Goal: Task Accomplishment & Management: Manage account settings

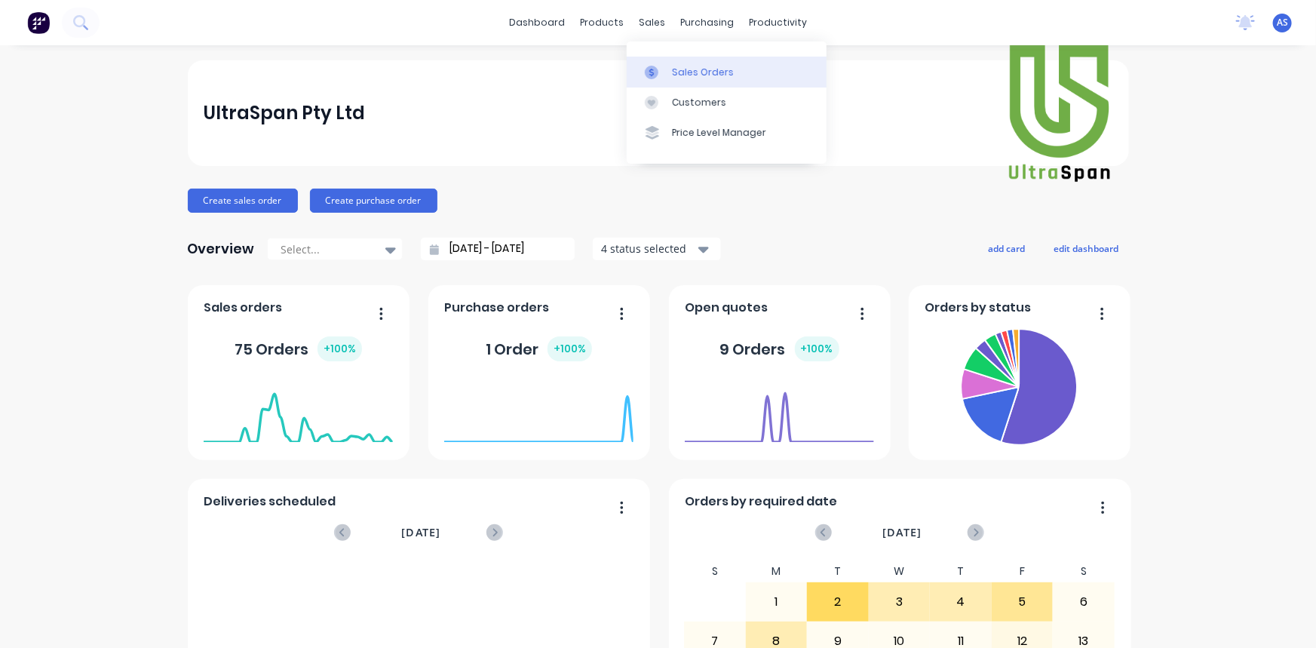
click at [657, 76] on icon at bounding box center [652, 73] width 14 height 14
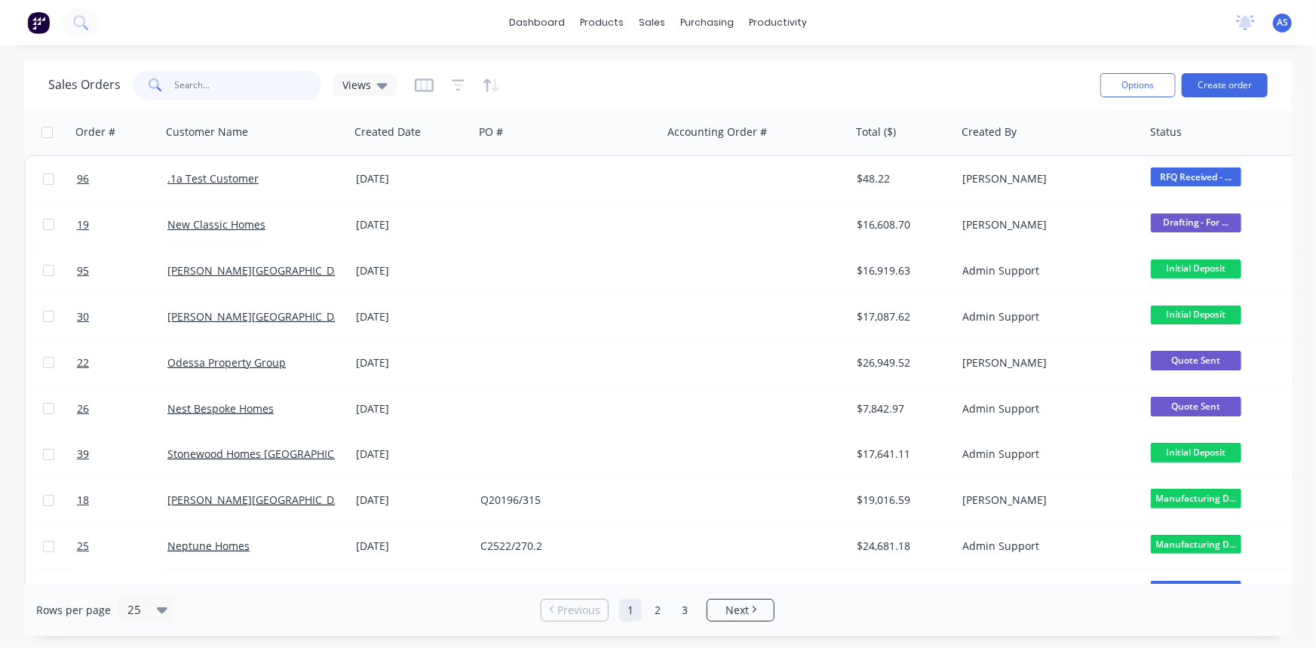
click at [259, 84] on input "text" at bounding box center [248, 85] width 147 height 30
click at [458, 94] on button "button" at bounding box center [459, 85] width 14 height 24
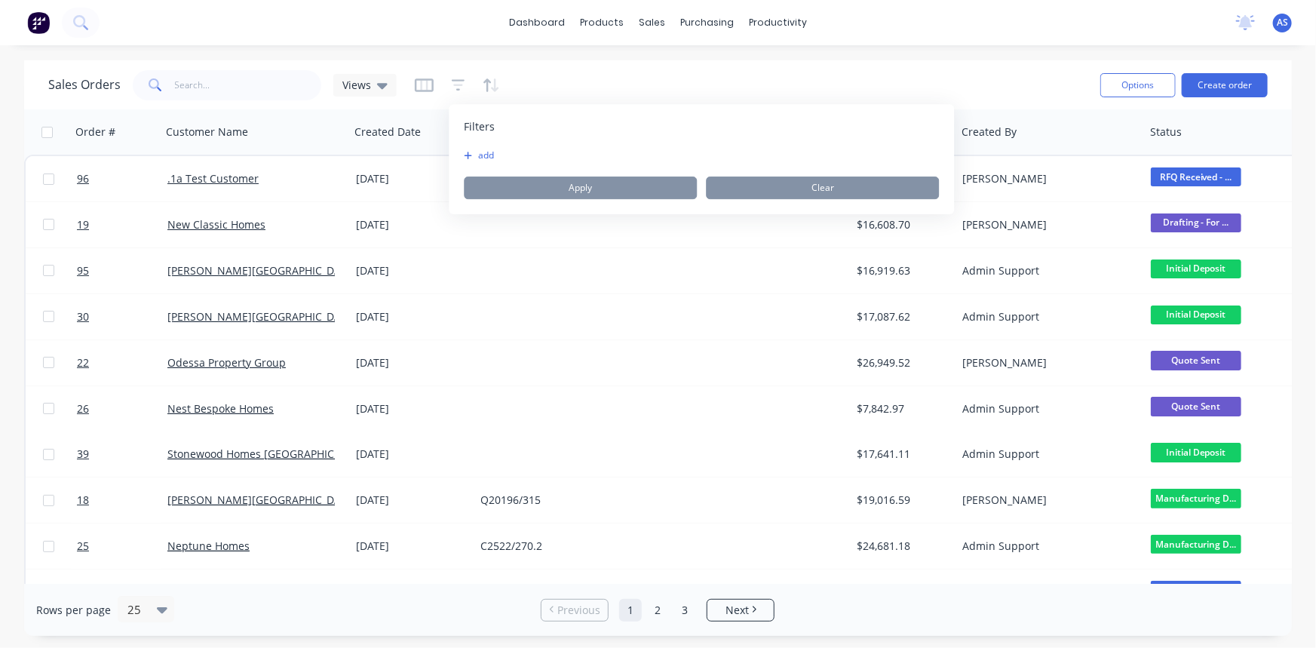
click at [487, 155] on button "add" at bounding box center [483, 155] width 38 height 12
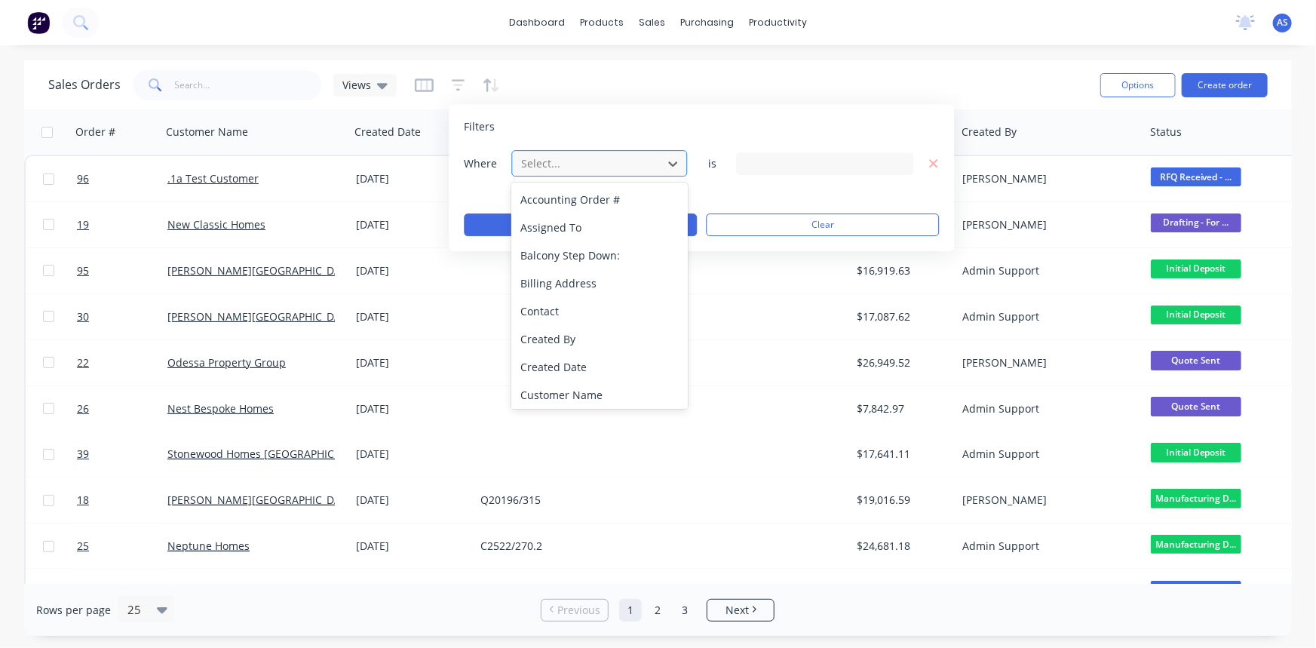
click at [550, 168] on div at bounding box center [587, 163] width 135 height 19
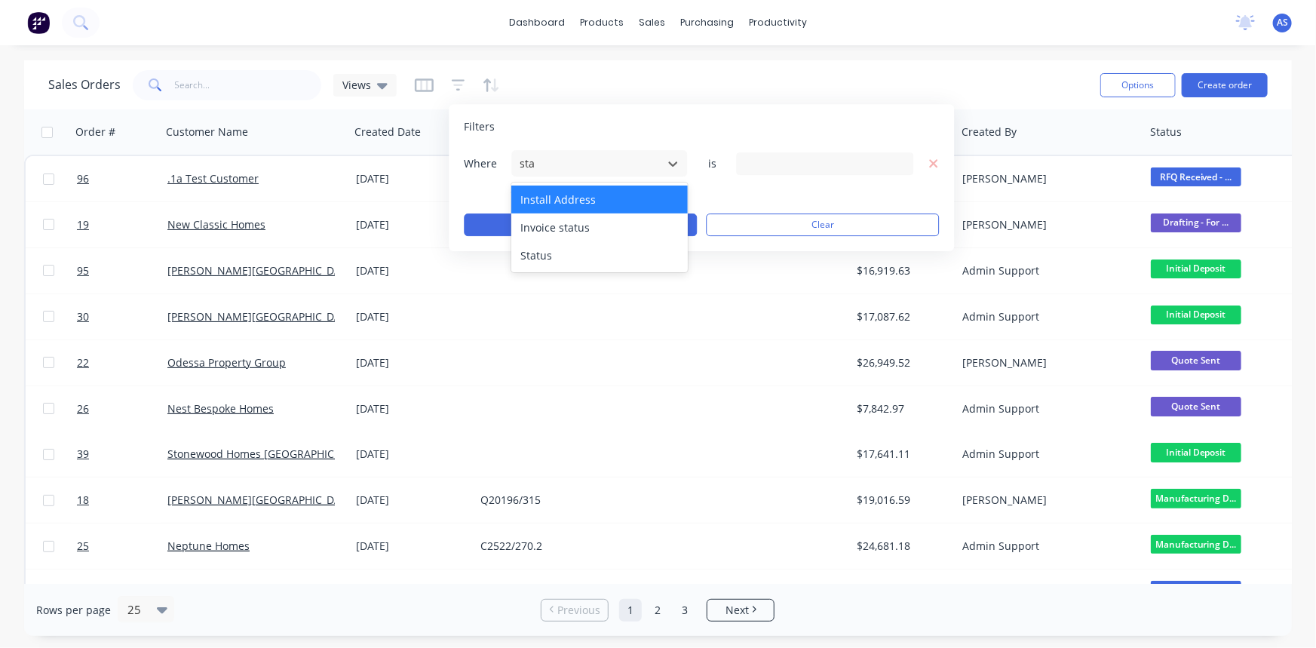
type input "stat"
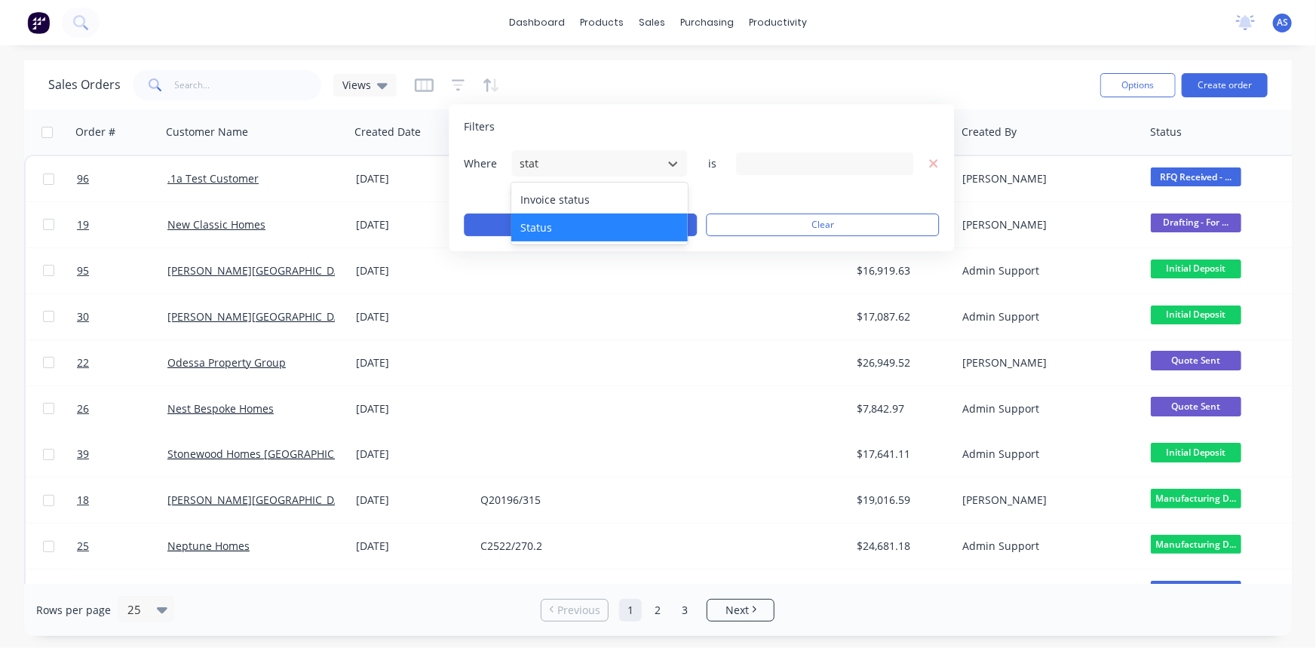
click at [557, 228] on div "Status" at bounding box center [599, 227] width 176 height 28
click at [777, 165] on div "19 Status selected" at bounding box center [812, 163] width 136 height 16
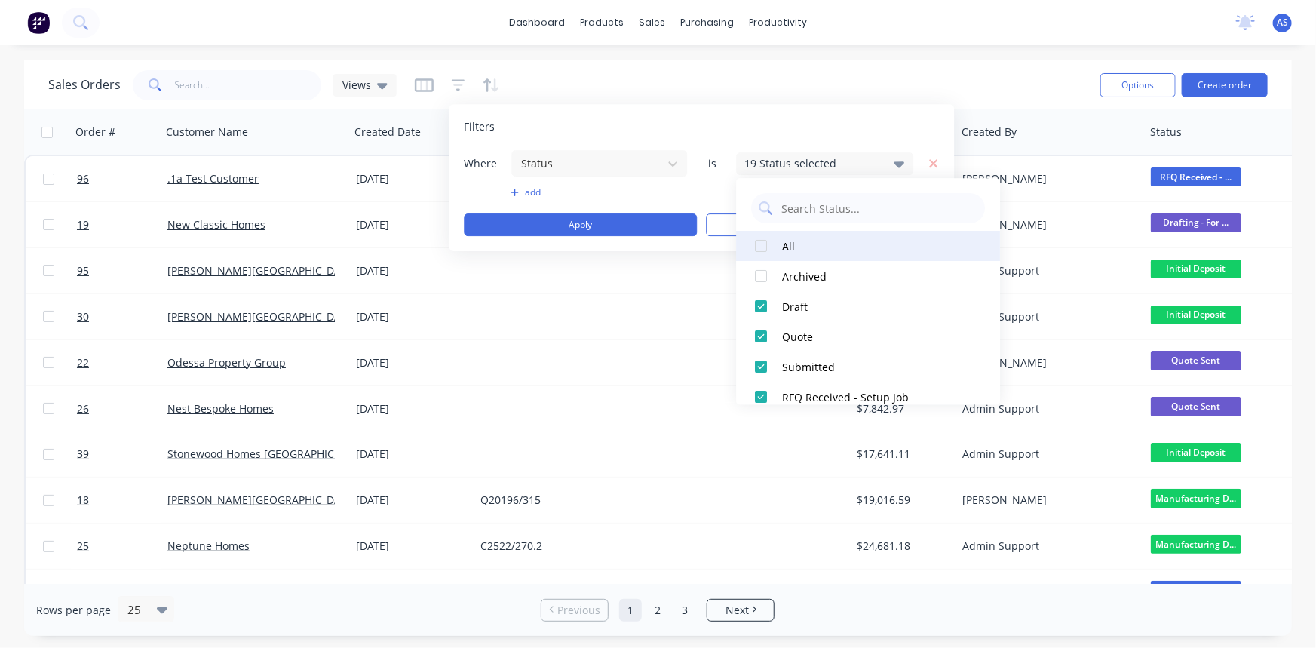
click at [777, 243] on button "All" at bounding box center [868, 246] width 264 height 30
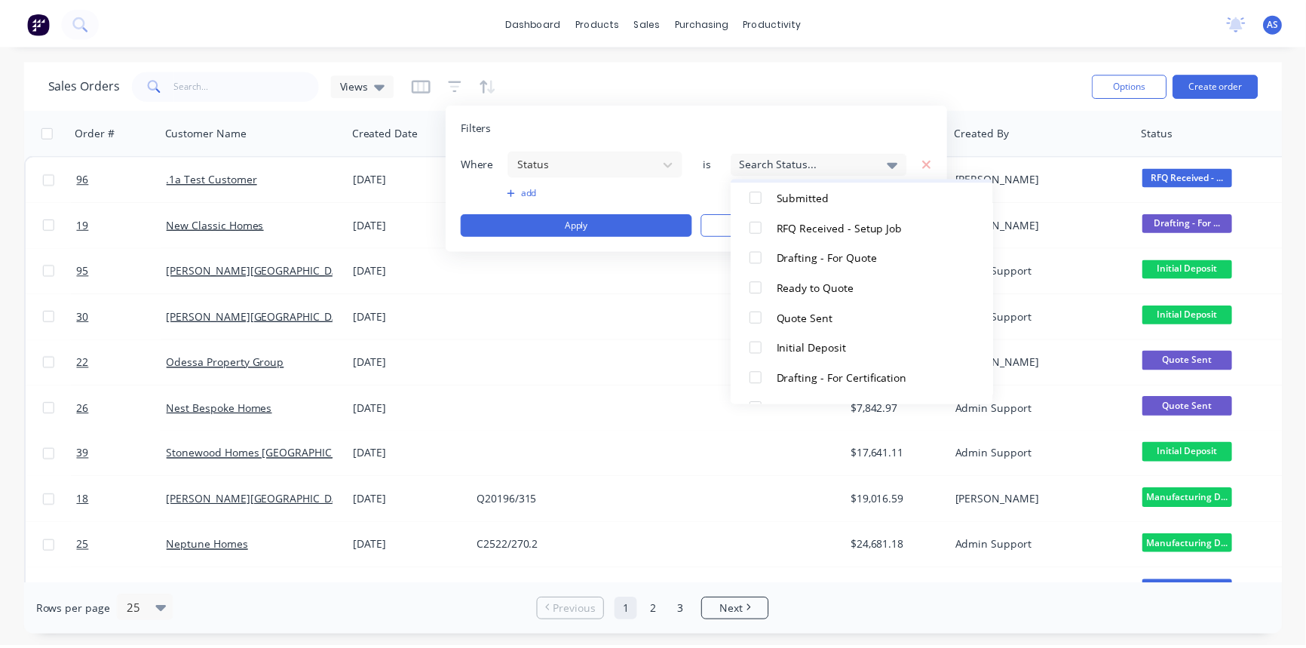
scroll to position [136, 0]
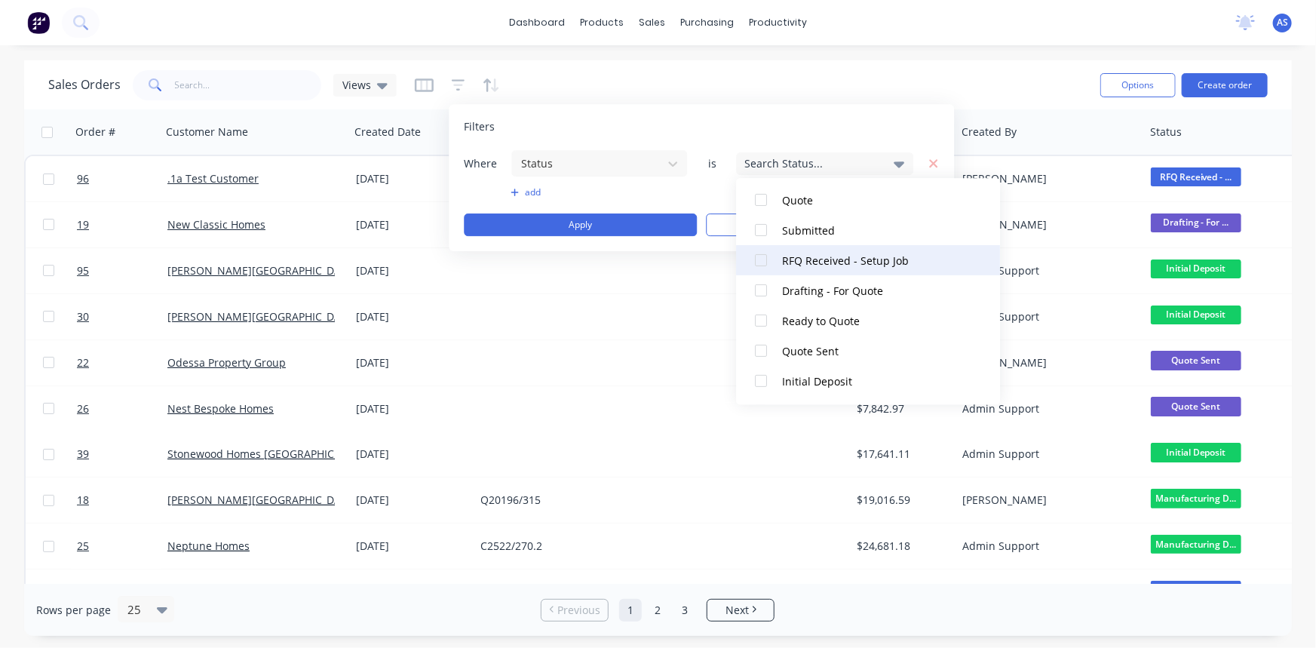
click at [802, 264] on div "RFQ Received - Setup Job" at bounding box center [872, 261] width 181 height 16
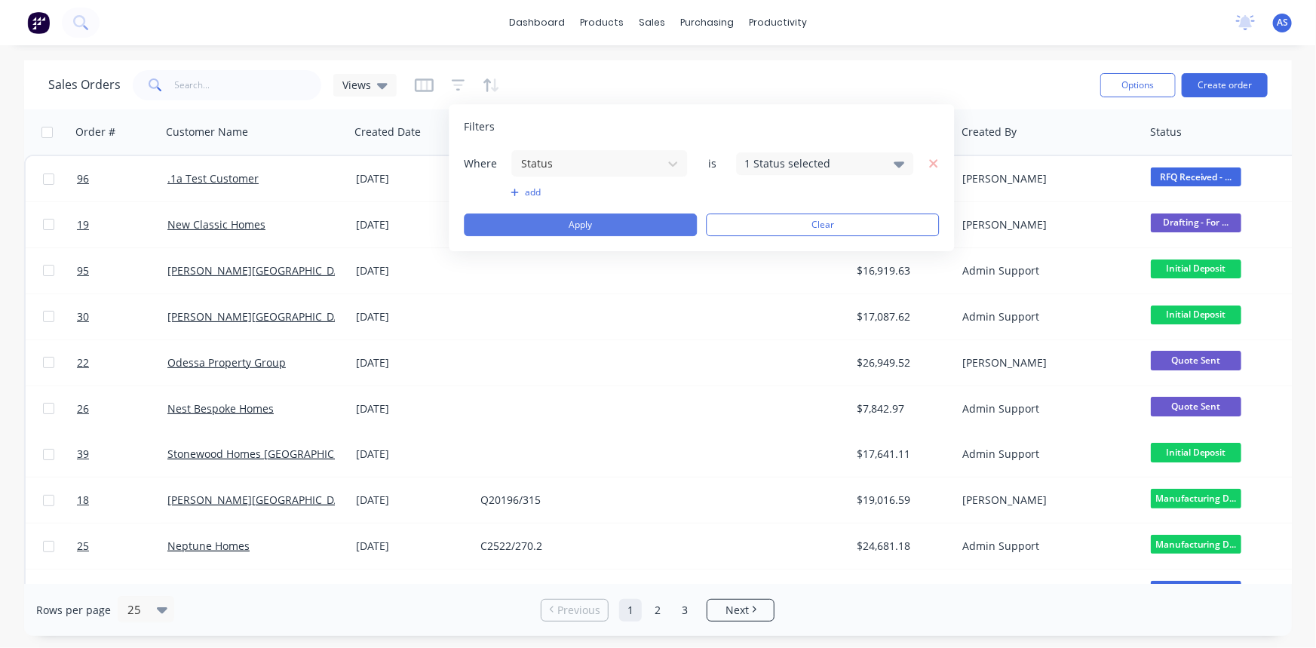
click at [609, 217] on button "Apply" at bounding box center [580, 224] width 233 height 23
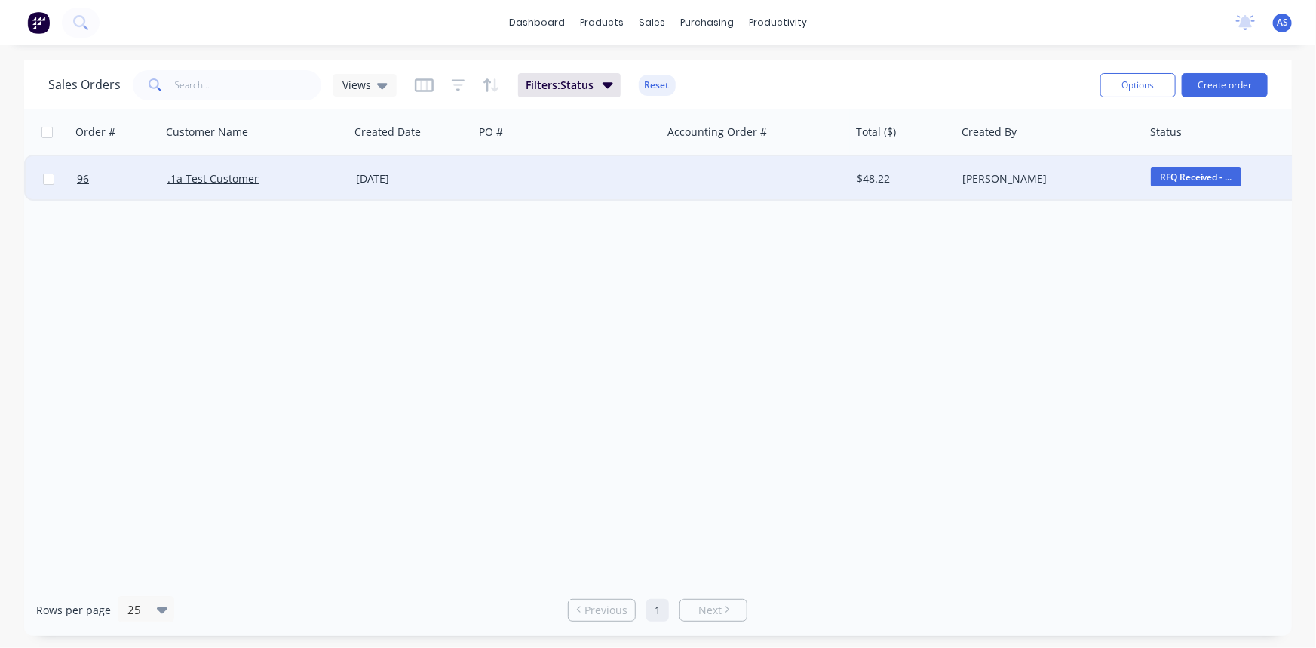
click at [296, 180] on div ".1a Test Customer" at bounding box center [250, 178] width 167 height 15
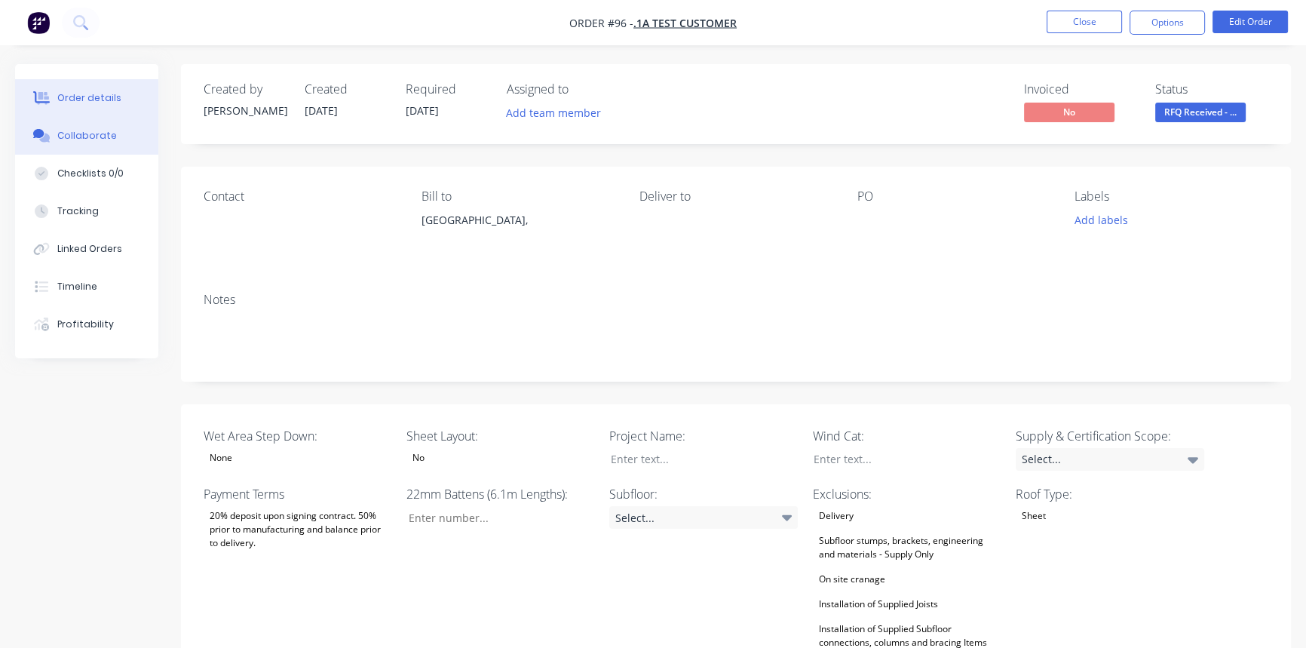
click at [95, 128] on button "Collaborate" at bounding box center [86, 136] width 143 height 38
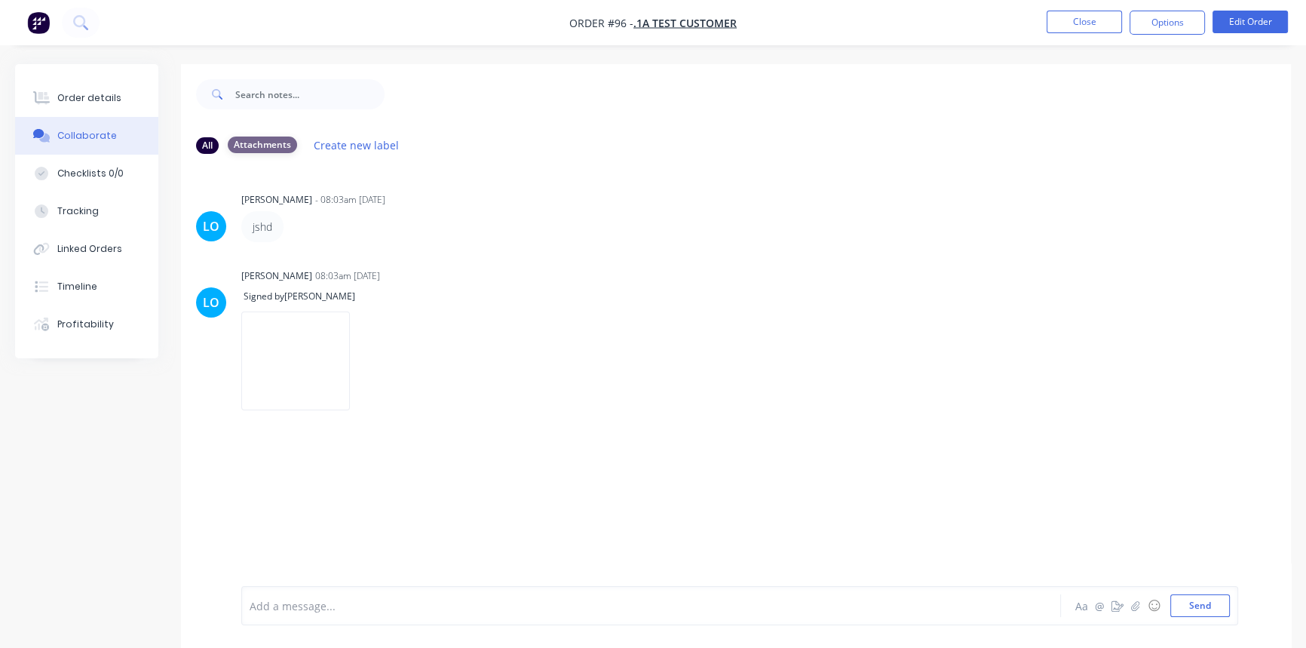
click at [270, 143] on div "Attachments" at bounding box center [262, 144] width 69 height 17
click at [210, 143] on div "All" at bounding box center [207, 144] width 23 height 17
click at [66, 285] on div "Timeline" at bounding box center [77, 287] width 40 height 14
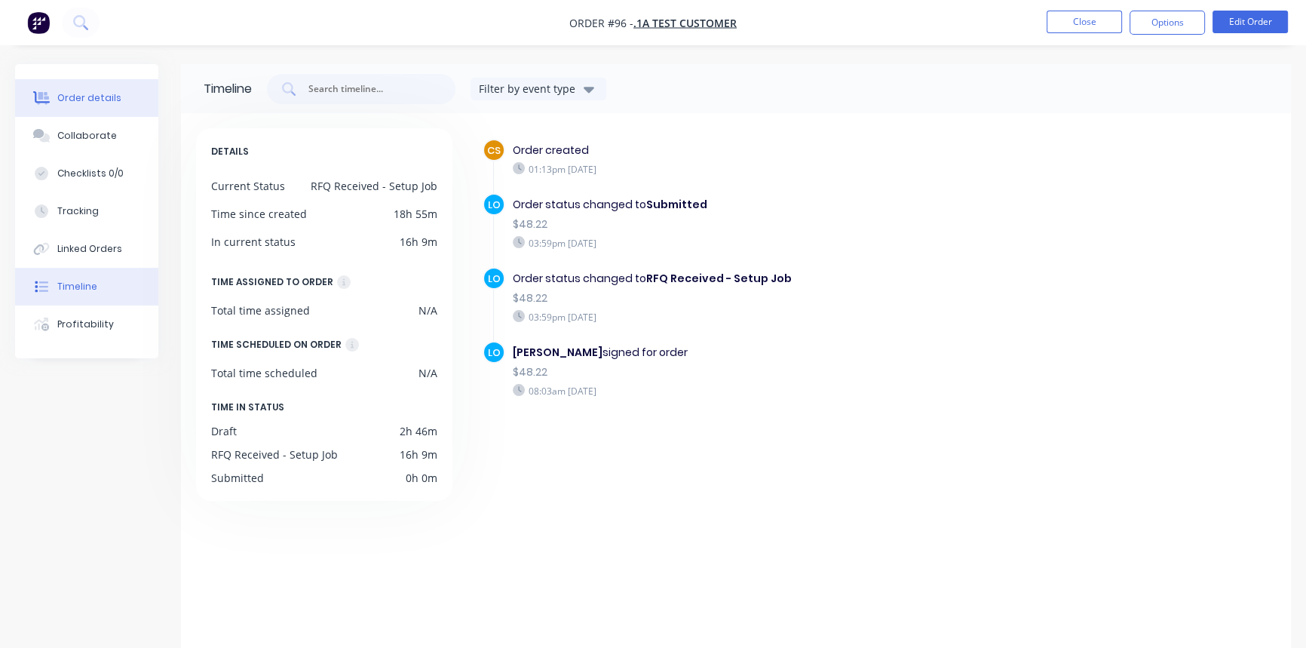
click at [75, 109] on button "Order details" at bounding box center [86, 98] width 143 height 38
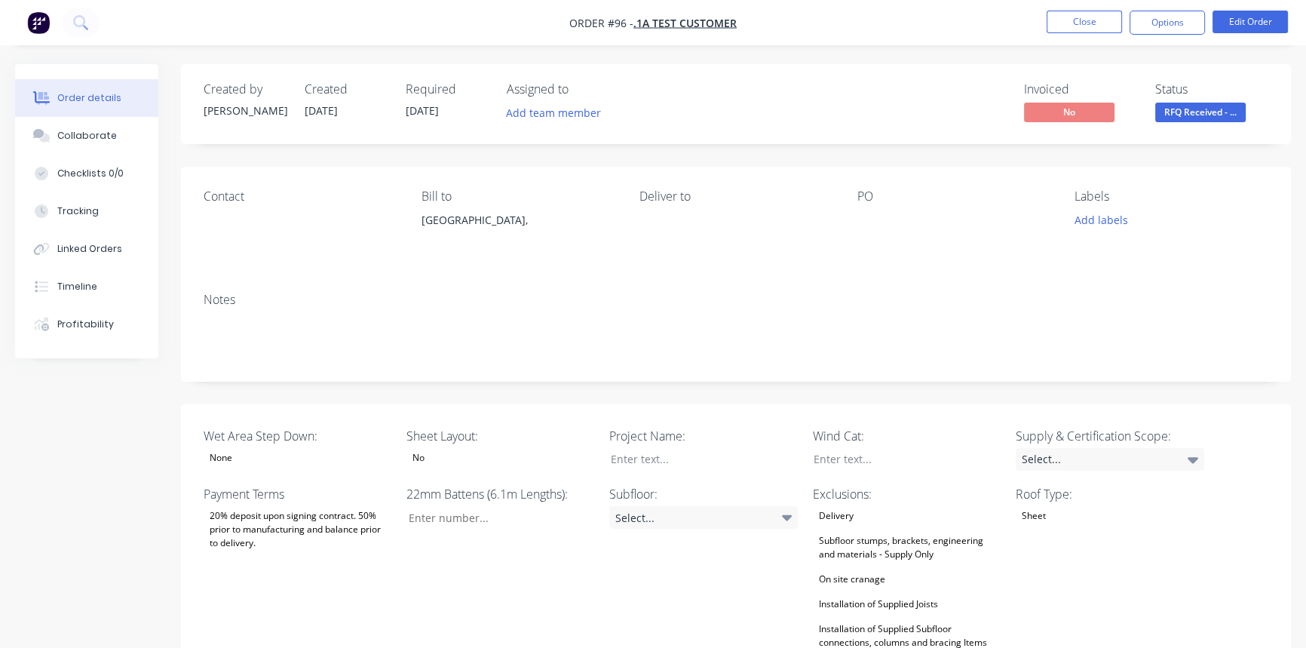
click at [47, 23] on img "button" at bounding box center [38, 22] width 23 height 23
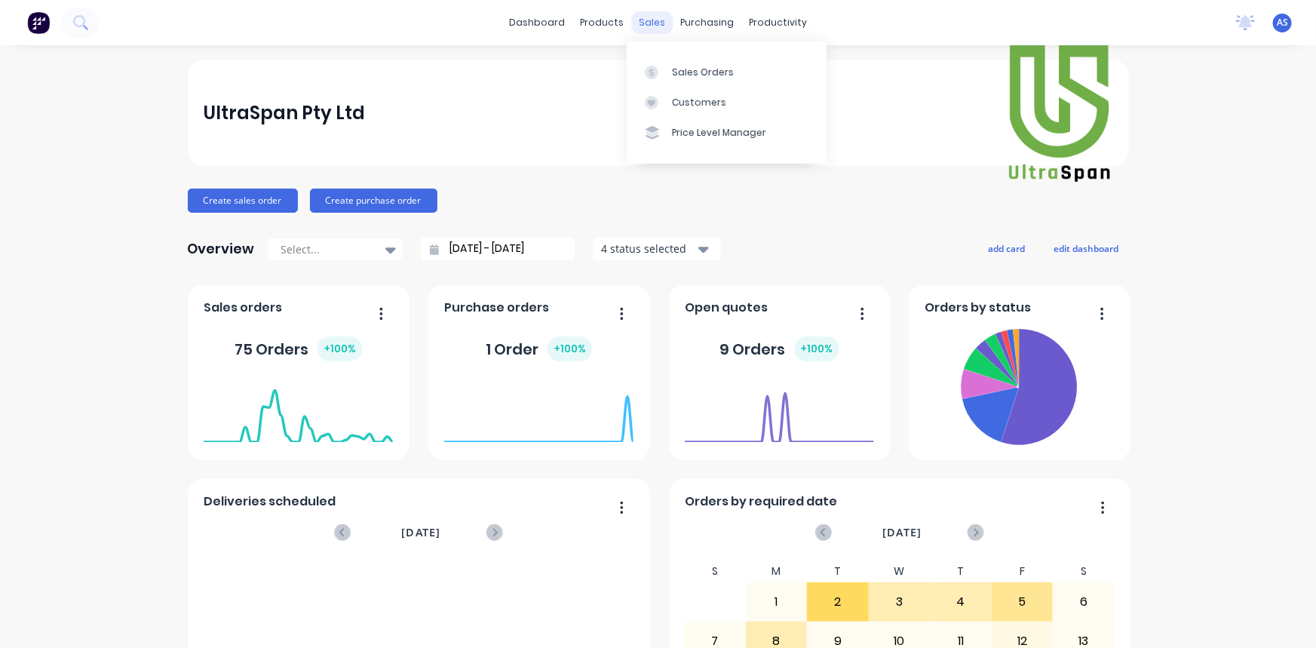
click at [635, 23] on div "sales" at bounding box center [651, 22] width 41 height 23
click at [664, 64] on link "Sales Orders" at bounding box center [727, 72] width 200 height 30
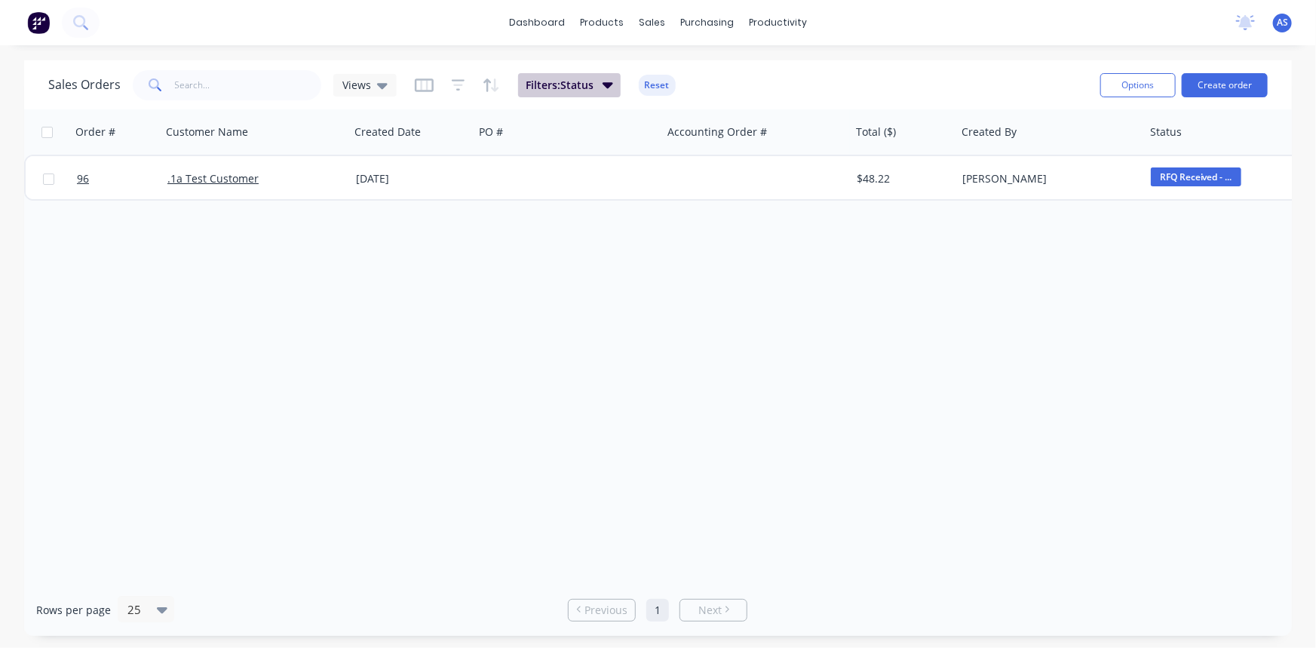
click at [593, 84] on button "Filters: Status" at bounding box center [569, 85] width 103 height 24
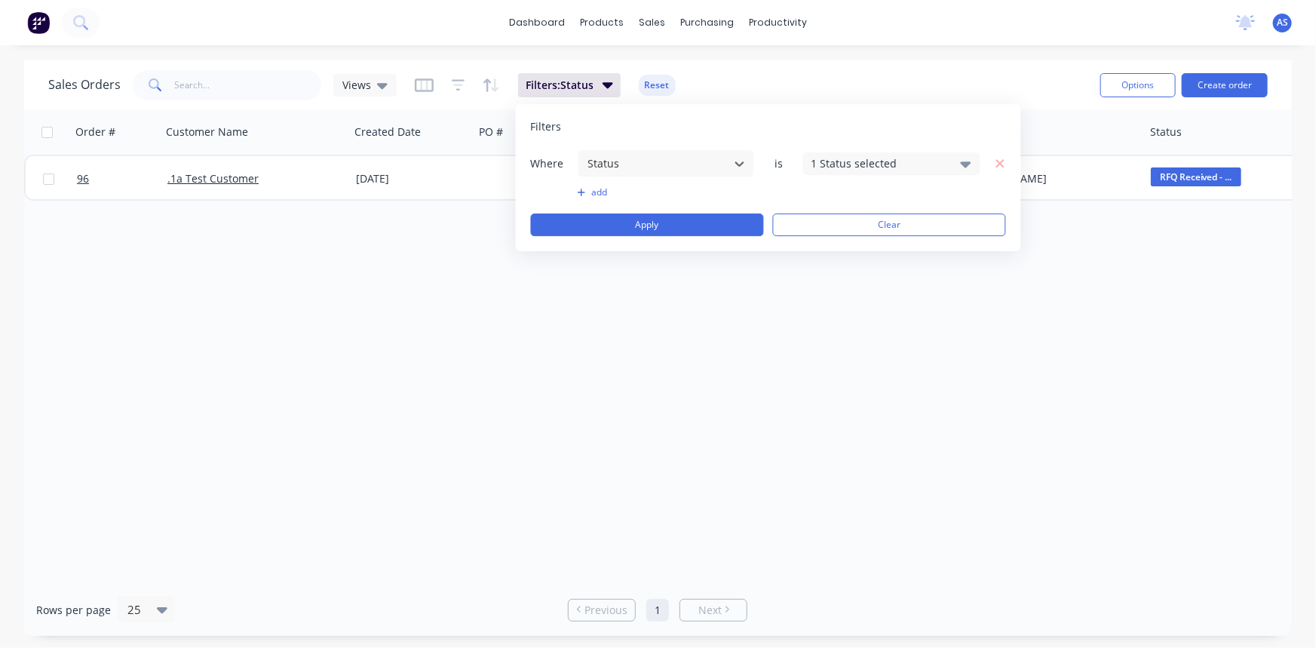
click at [860, 162] on div "1 Status selected" at bounding box center [879, 163] width 136 height 16
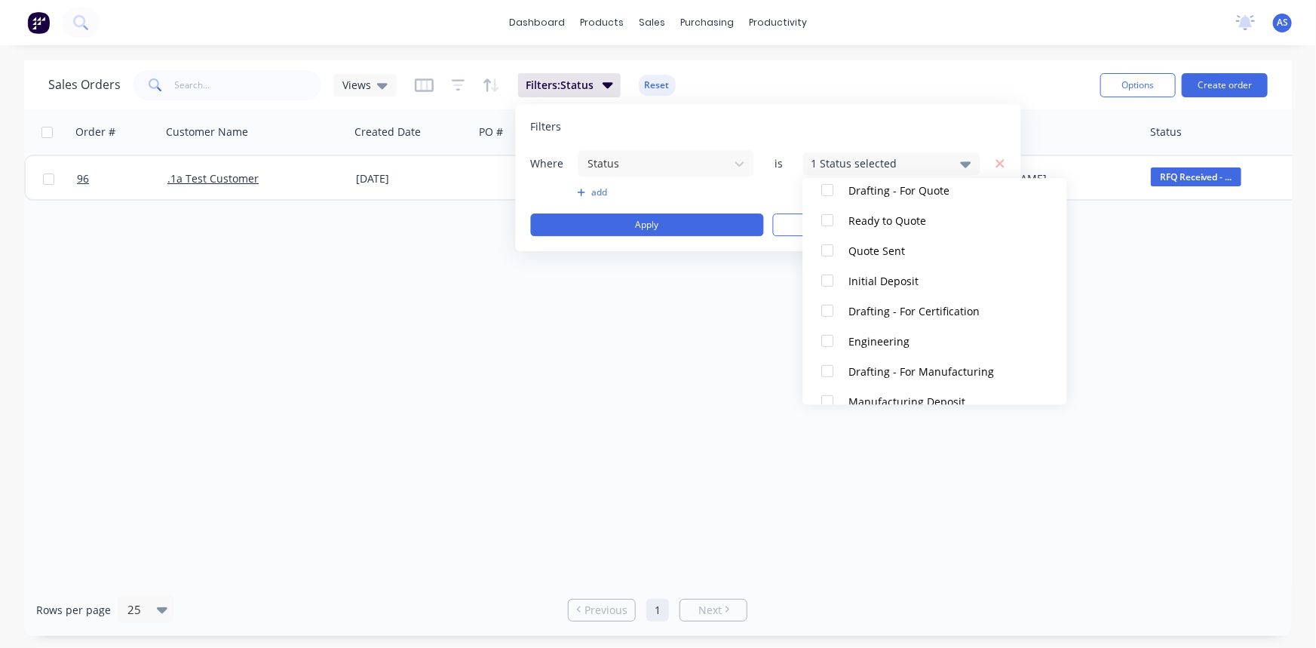
scroll to position [205, 0]
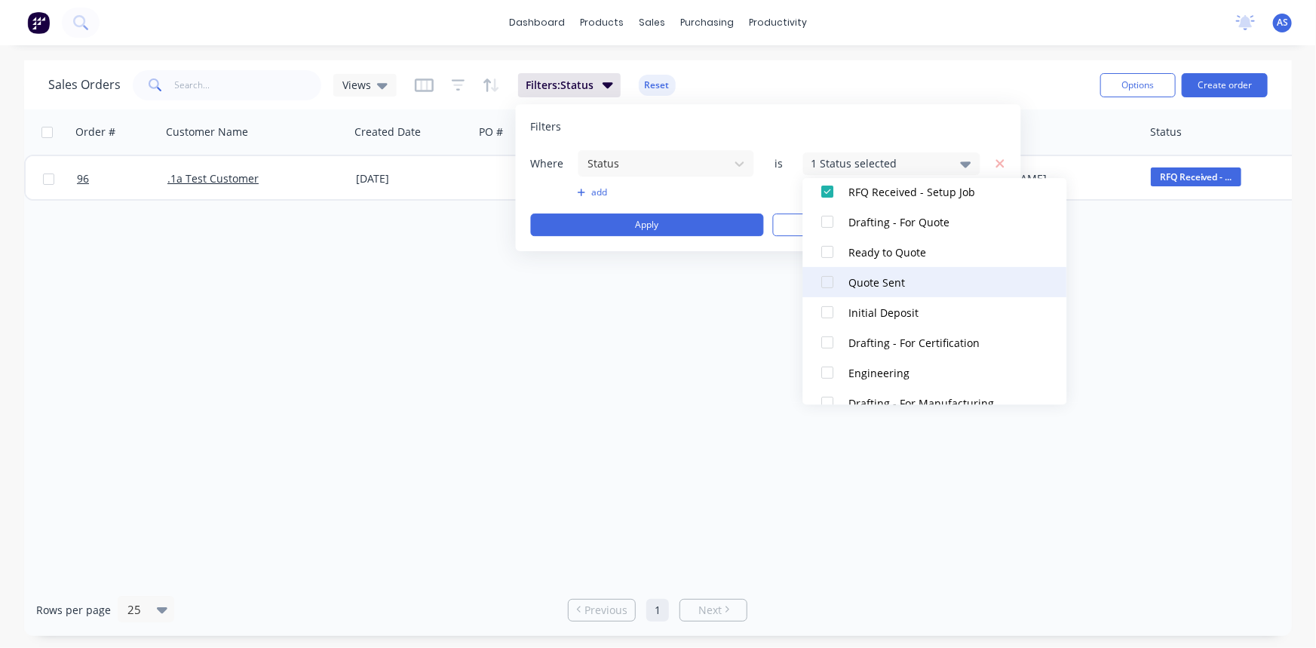
click at [879, 282] on div "Quote Sent" at bounding box center [939, 282] width 181 height 16
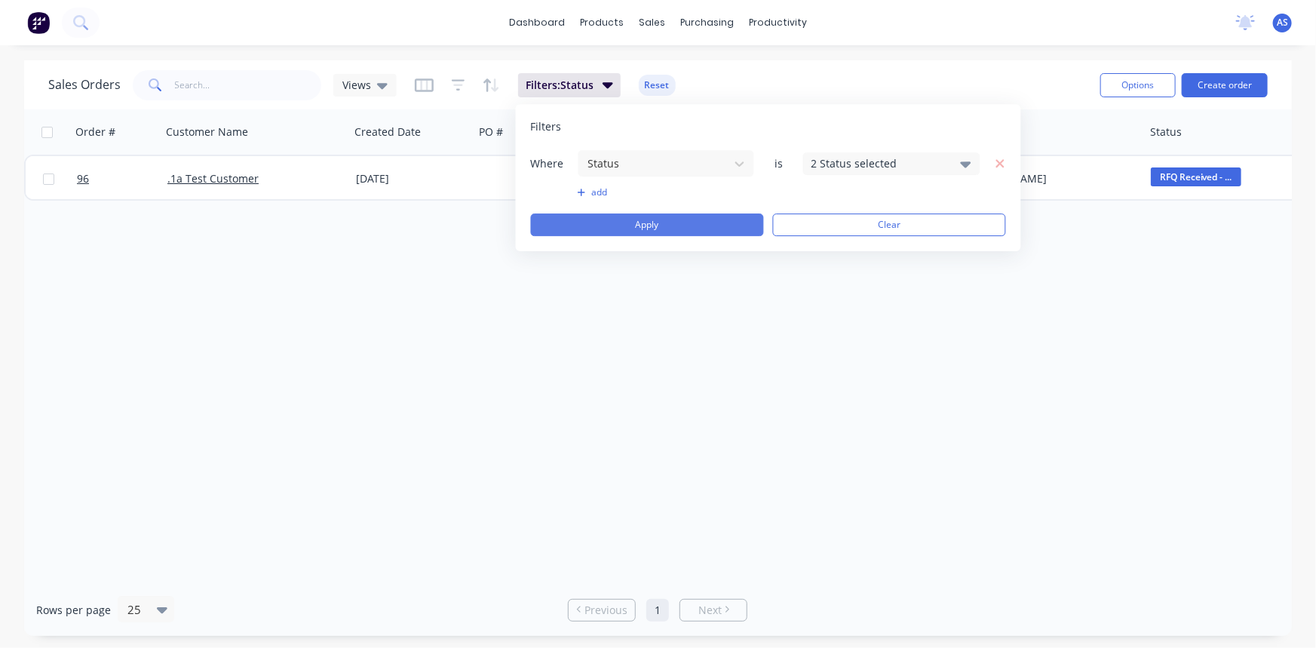
click at [661, 230] on button "Apply" at bounding box center [647, 224] width 233 height 23
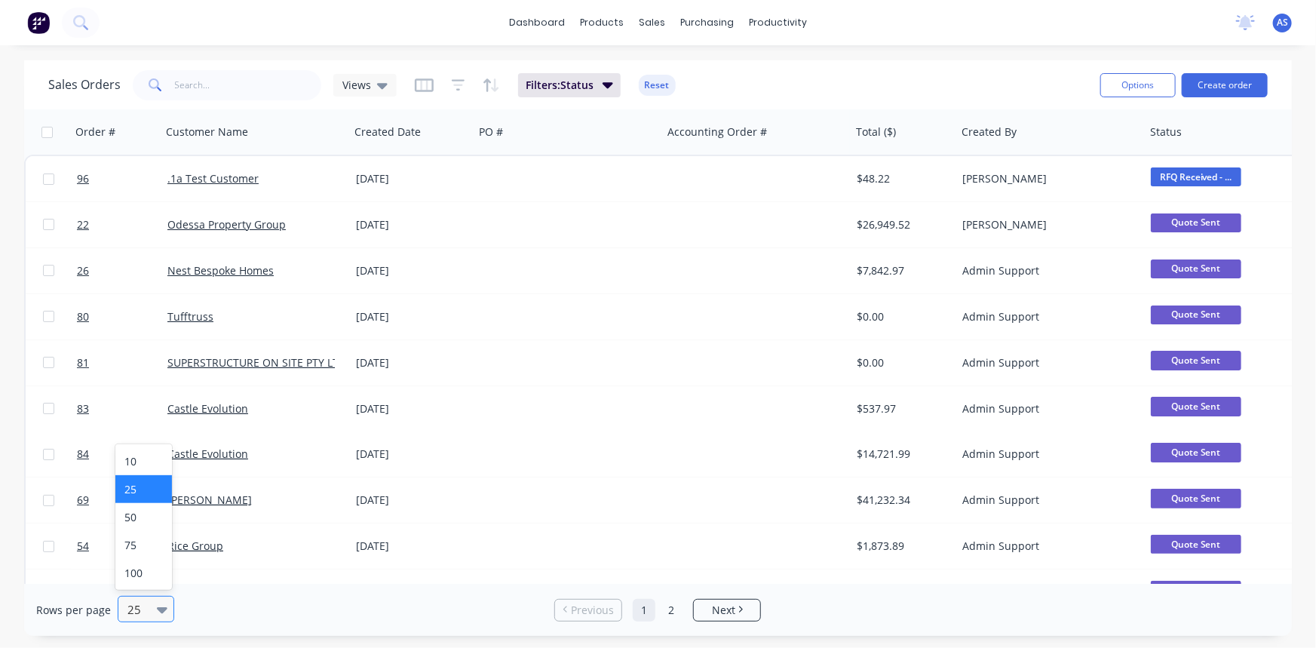
click at [145, 597] on div "25" at bounding box center [138, 608] width 35 height 25
click at [152, 575] on div "100" at bounding box center [143, 573] width 57 height 28
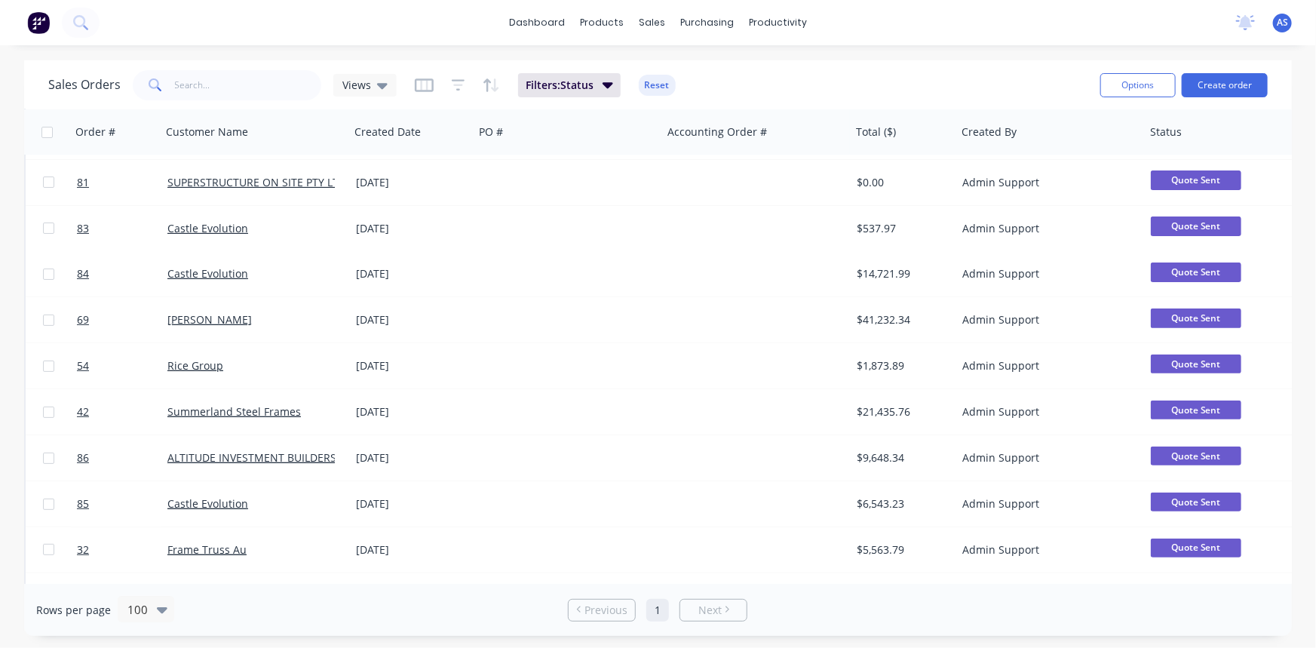
scroll to position [0, 0]
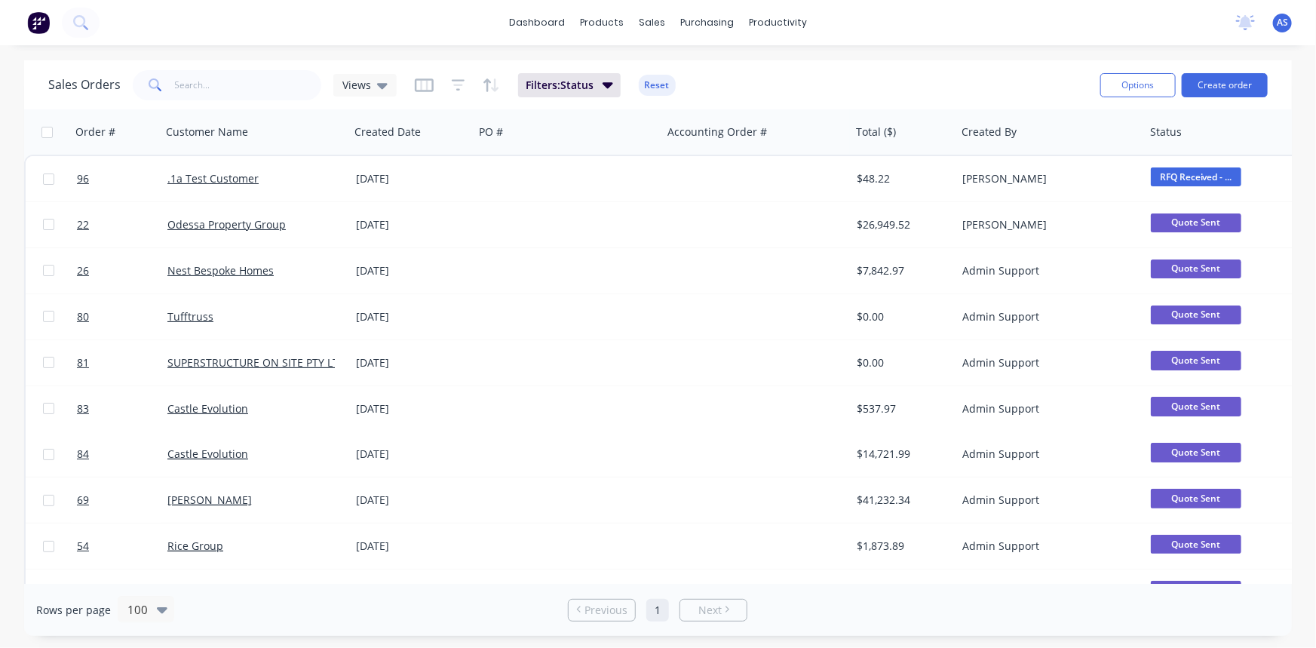
click at [48, 25] on img at bounding box center [38, 22] width 23 height 23
